Goal: Transaction & Acquisition: Purchase product/service

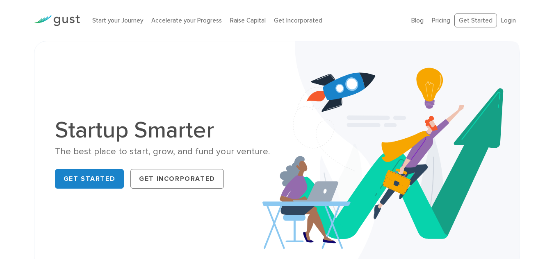
click at [154, 174] on link "Get Incorporated" at bounding box center [176, 179] width 93 height 20
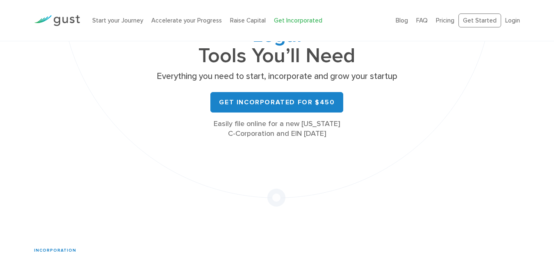
scroll to position [123, 0]
click at [260, 91] on div "All the Legal Cap Table Fundraising Governance Tools You’ll Need Everything you…" at bounding box center [277, 55] width 246 height 166
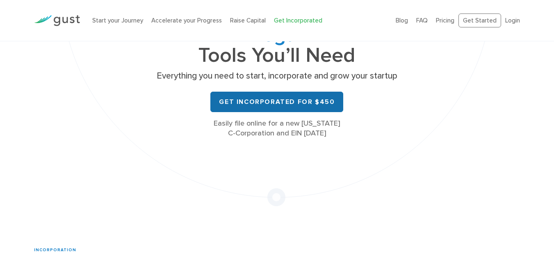
click at [255, 96] on link "Get Incorporated for $450" at bounding box center [276, 102] width 133 height 20
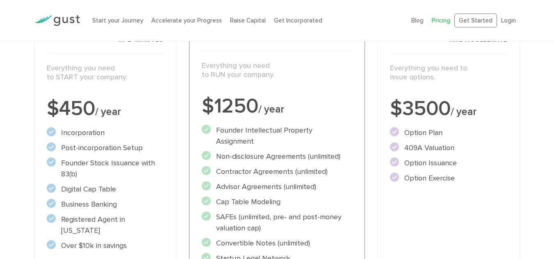
scroll to position [139, 0]
click at [116, 144] on li "Post-incorporation Setup" at bounding box center [106, 147] width 118 height 11
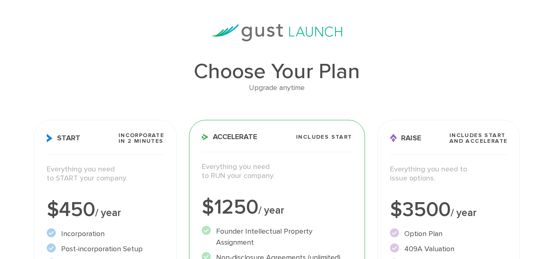
click at [95, 139] on h3 "Start Incorporate in 2 Minutes" at bounding box center [106, 144] width 118 height 22
click at [65, 141] on span "Start" at bounding box center [64, 138] width 34 height 9
click at [139, 135] on span "Incorporate in 2 Minutes" at bounding box center [140, 138] width 45 height 11
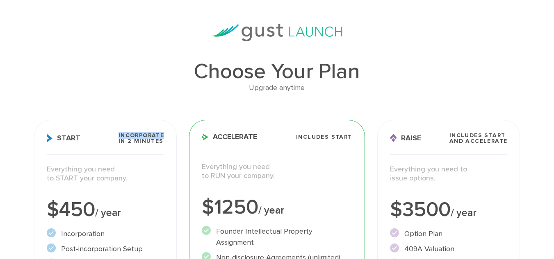
click at [139, 135] on span "Incorporate in 2 Minutes" at bounding box center [140, 138] width 45 height 11
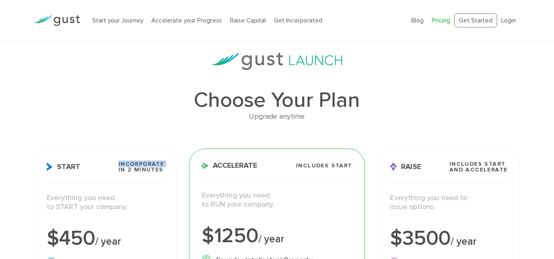
scroll to position [0, 0]
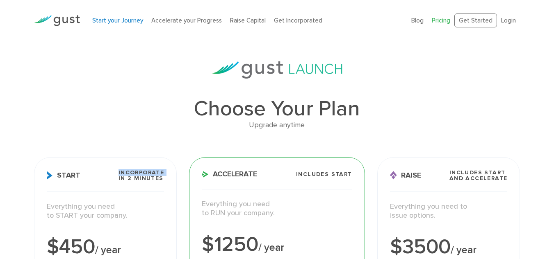
click at [118, 18] on link "Start your Journey" at bounding box center [117, 20] width 51 height 7
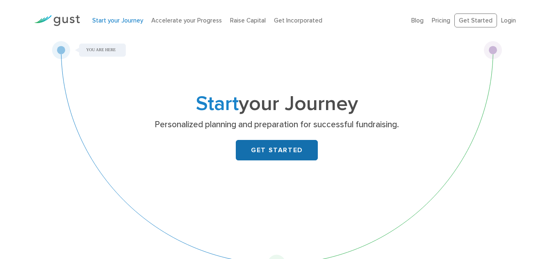
click at [285, 154] on link "GET STARTED" at bounding box center [277, 150] width 82 height 20
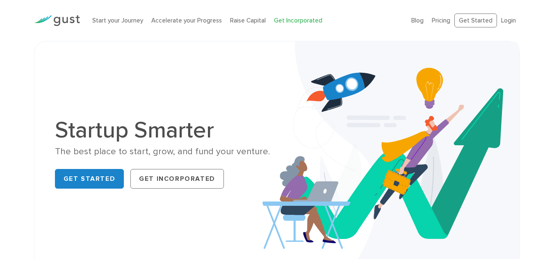
click at [285, 20] on link "Get Incorporated" at bounding box center [298, 20] width 48 height 7
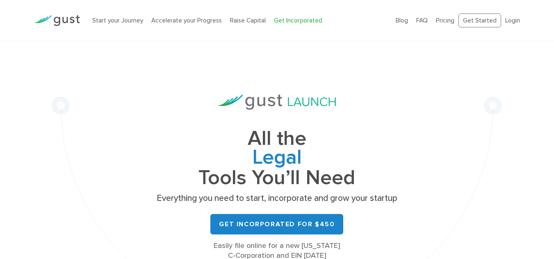
scroll to position [156, 0]
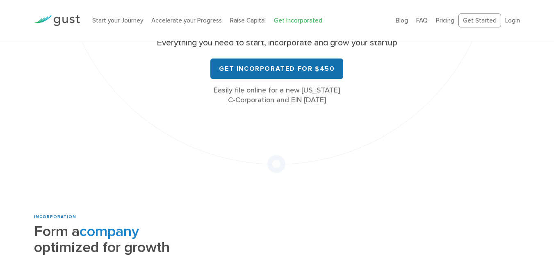
click at [254, 72] on link "Get Incorporated for $450" at bounding box center [276, 69] width 133 height 20
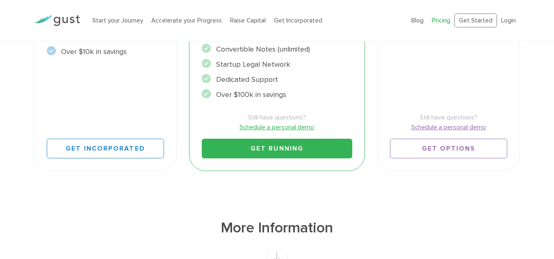
scroll to position [378, 0]
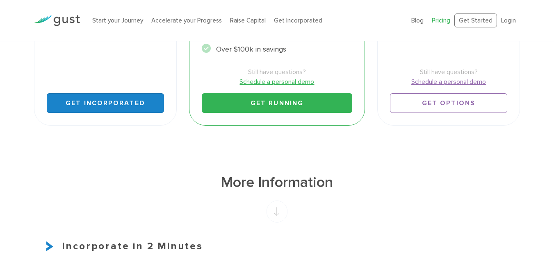
click at [111, 93] on link "Get Incorporated" at bounding box center [106, 103] width 118 height 20
click at [110, 93] on link "Get Incorporated" at bounding box center [106, 103] width 118 height 20
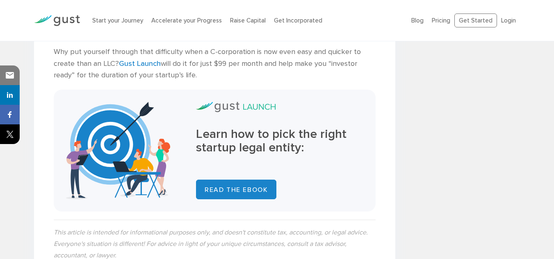
scroll to position [1212, 0]
drag, startPoint x: 445, startPoint y: 16, endPoint x: 443, endPoint y: 21, distance: 5.5
click at [443, 21] on li "Pricing" at bounding box center [441, 20] width 18 height 9
click at [443, 21] on link "Pricing" at bounding box center [441, 20] width 18 height 7
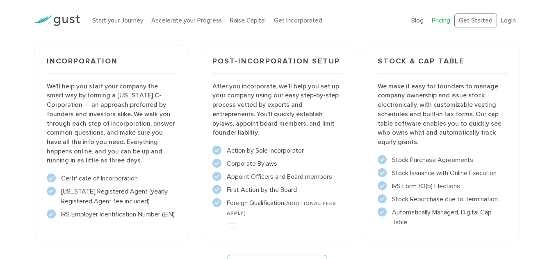
scroll to position [605, 0]
